Goal: Information Seeking & Learning: Learn about a topic

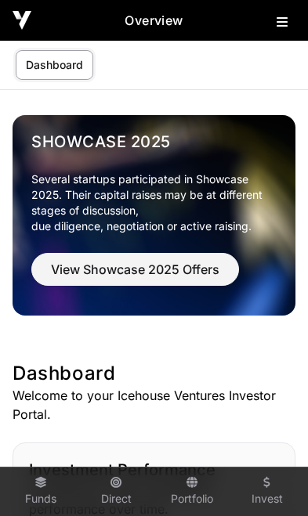
click at [193, 494] on link "Portfolio" at bounding box center [192, 492] width 63 height 42
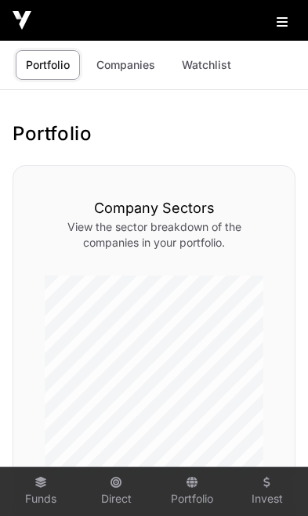
click at [119, 71] on link "Companies" at bounding box center [125, 65] width 79 height 30
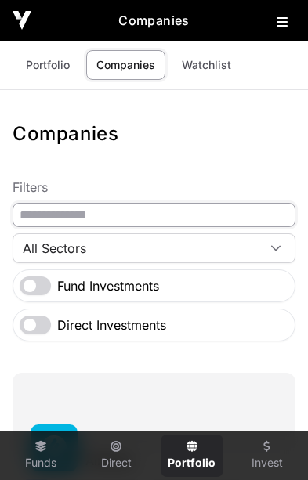
click at [155, 224] on input "text" at bounding box center [154, 215] width 283 height 24
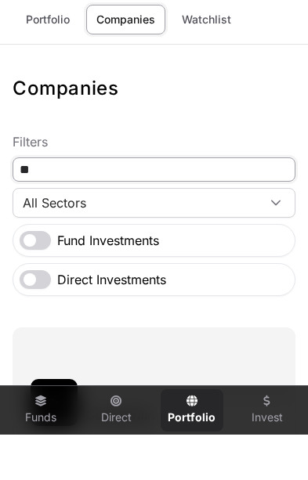
type input "*"
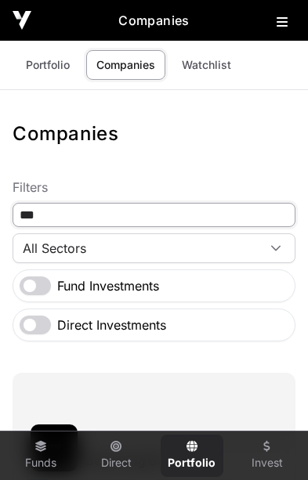
click at [150, 213] on input "***" at bounding box center [154, 215] width 283 height 24
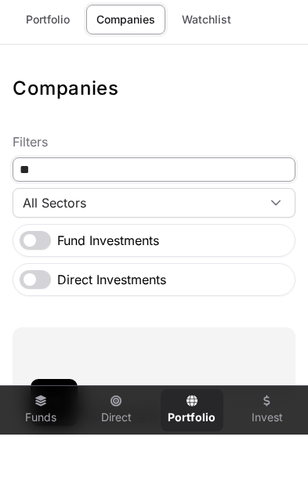
type input "*"
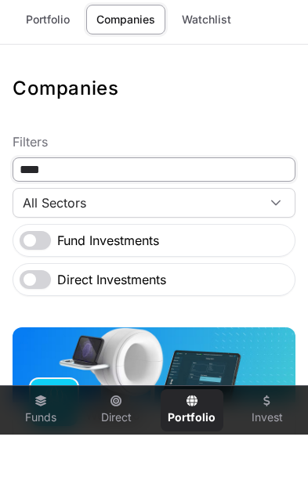
type input "****"
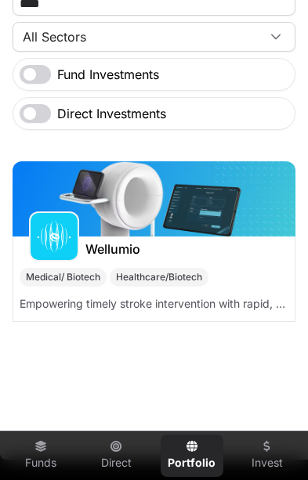
scroll to position [220, 0]
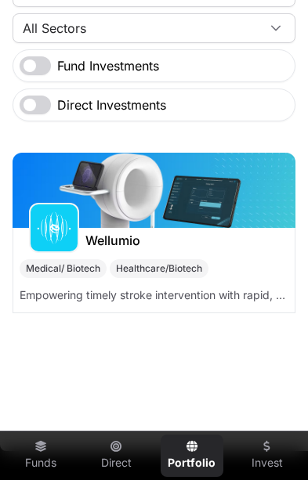
click at [217, 208] on img at bounding box center [154, 190] width 283 height 75
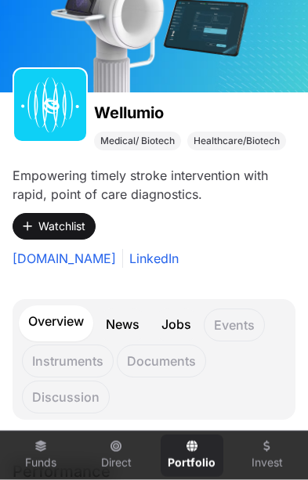
click at [47, 219] on button "Watchlist" at bounding box center [54, 226] width 83 height 27
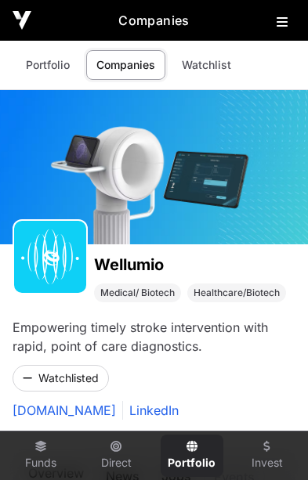
click at [210, 65] on link "Watchlist" at bounding box center [207, 65] width 70 height 30
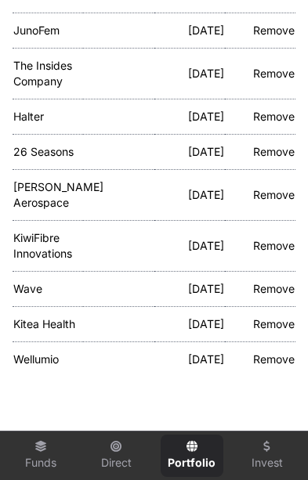
scroll to position [311, 0]
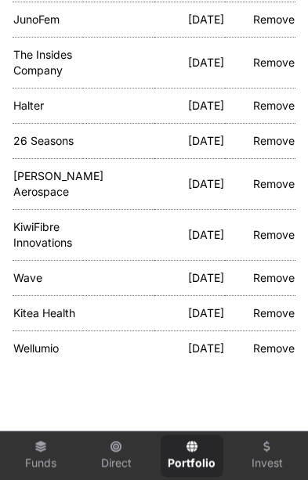
click at [45, 317] on p "Kitea Health" at bounding box center [47, 314] width 69 height 16
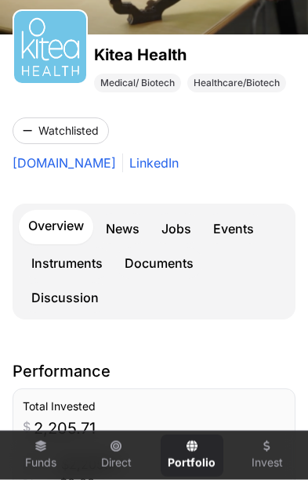
scroll to position [212, 0]
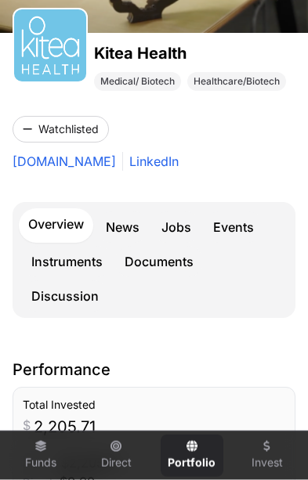
click at [238, 225] on link "Events" at bounding box center [234, 227] width 60 height 31
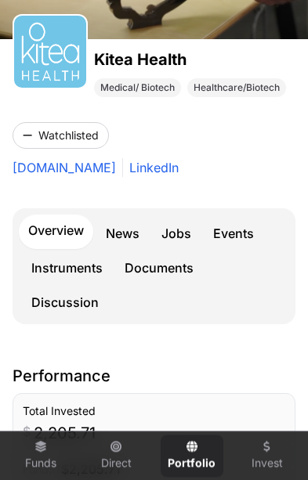
scroll to position [212, 0]
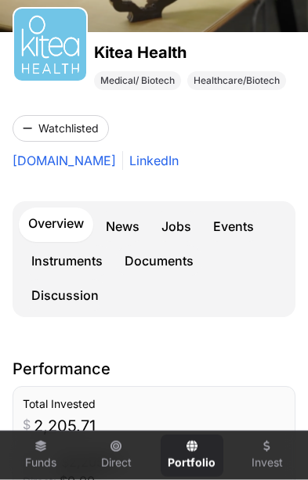
click at [76, 253] on link "Instruments" at bounding box center [67, 260] width 90 height 31
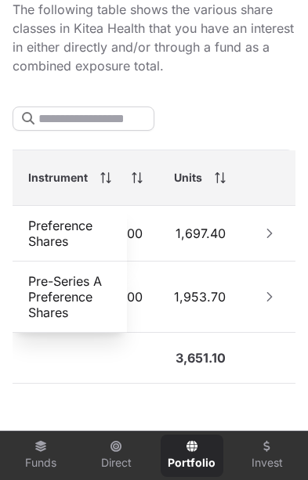
scroll to position [0, 374]
click at [265, 233] on icon "Row Collapsed" at bounding box center [270, 233] width 11 height 11
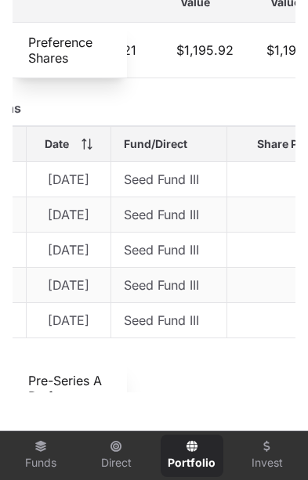
scroll to position [0, 0]
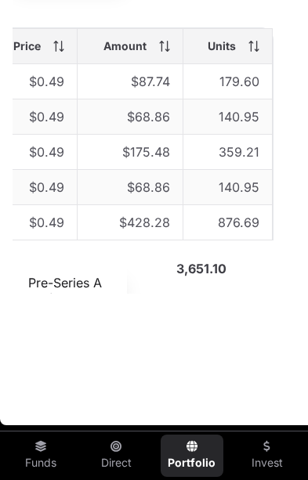
click at [273, 307] on button "Row Collapsed" at bounding box center [270, 298] width 25 height 25
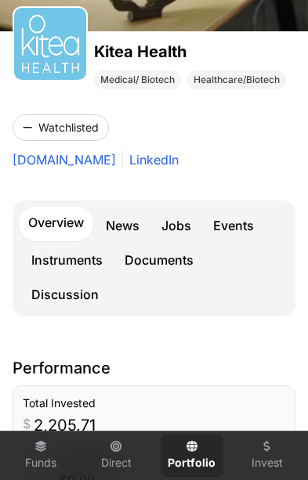
click at [135, 81] on span "Medical/ Biotech" at bounding box center [137, 80] width 74 height 13
